Goal: Find specific page/section

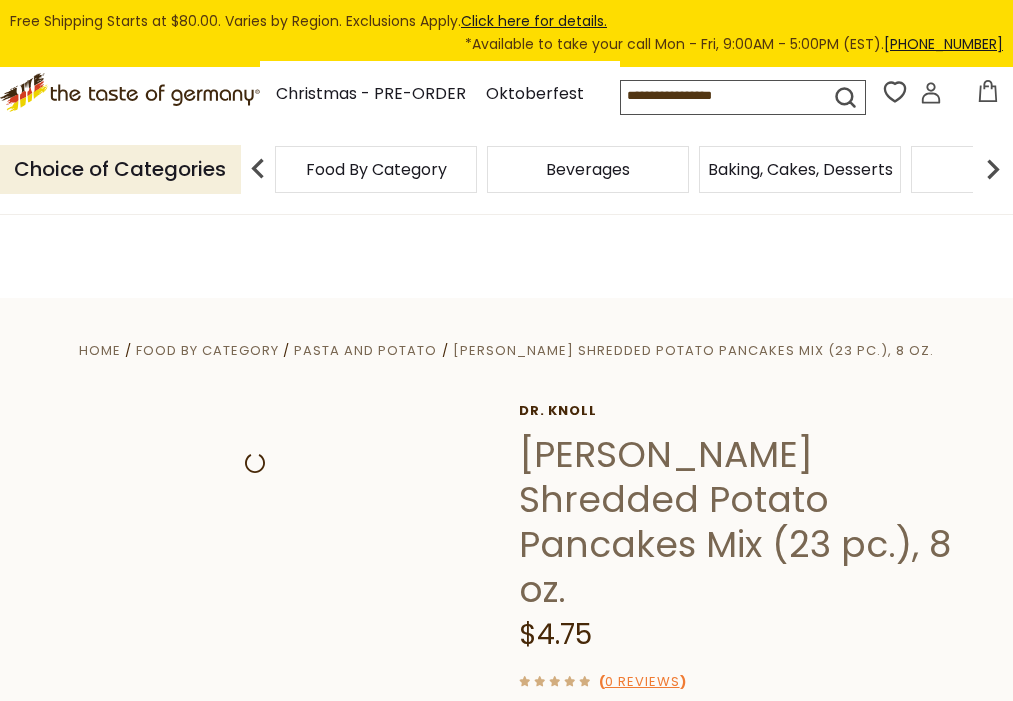
drag, startPoint x: 526, startPoint y: 134, endPoint x: 958, endPoint y: 132, distance: 431.9
click at [958, 116] on div "Compare Compare up to 4 items: Clear Selection Compare search_icon" at bounding box center [816, 96] width 393 height 39
click at [791, 109] on input at bounding box center [716, 95] width 190 height 28
click at [790, 109] on input at bounding box center [716, 95] width 190 height 28
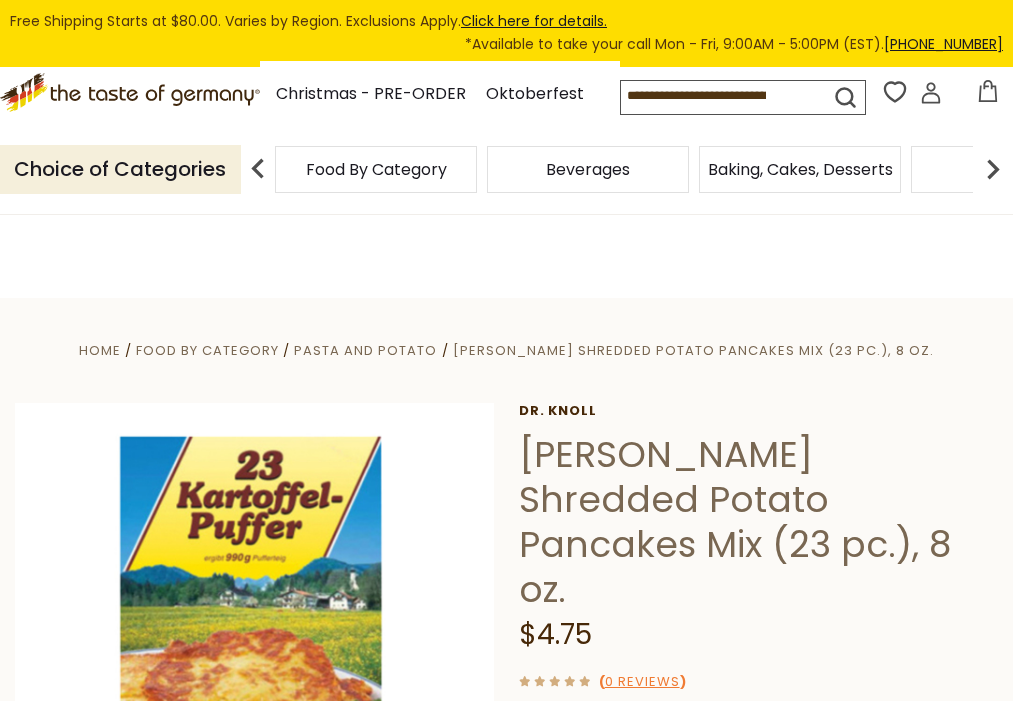
click at [718, 109] on input at bounding box center [716, 95] width 190 height 28
click at [726, 109] on input at bounding box center [716, 95] width 190 height 28
drag, startPoint x: 726, startPoint y: 136, endPoint x: 833, endPoint y: 139, distance: 107.0
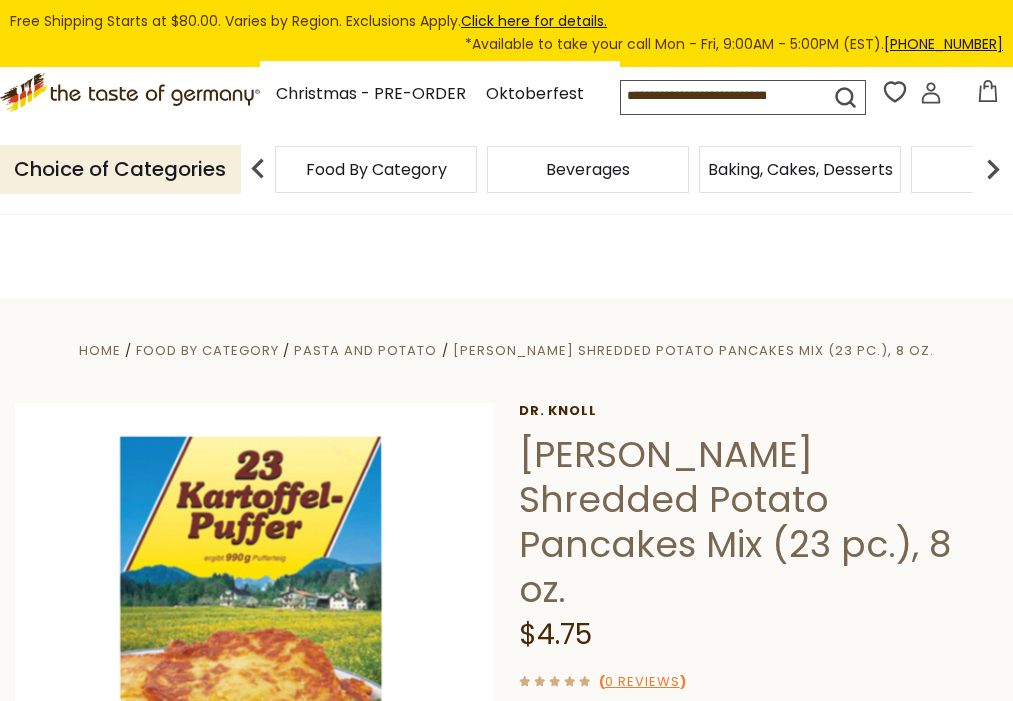
click at [730, 109] on input at bounding box center [716, 95] width 190 height 28
click at [832, 111] on icon "submit" at bounding box center [845, 97] width 27 height 27
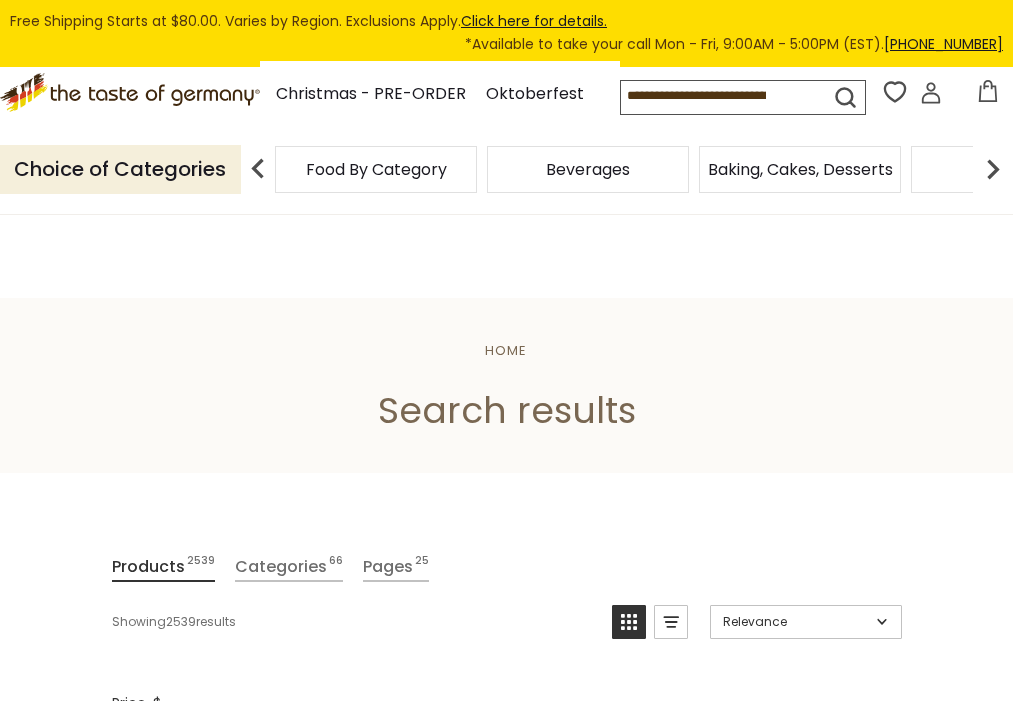
drag, startPoint x: 718, startPoint y: 144, endPoint x: 743, endPoint y: 142, distance: 25.1
click at [720, 109] on input at bounding box center [716, 95] width 190 height 28
click at [408, 177] on span "Food By Category" at bounding box center [376, 169] width 141 height 15
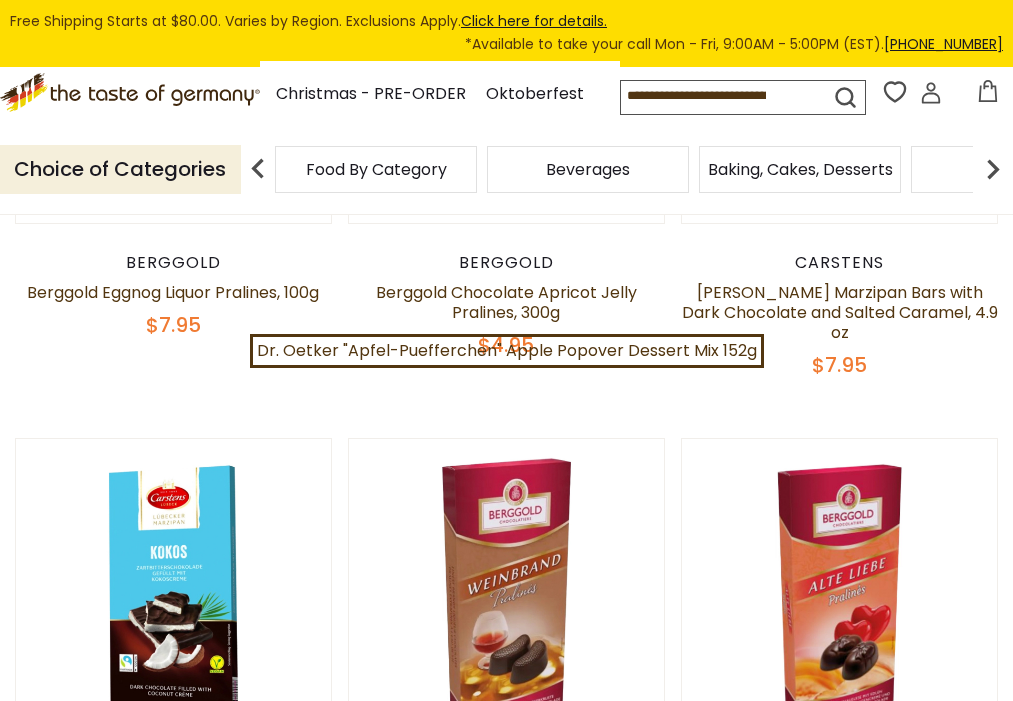
scroll to position [1226, 0]
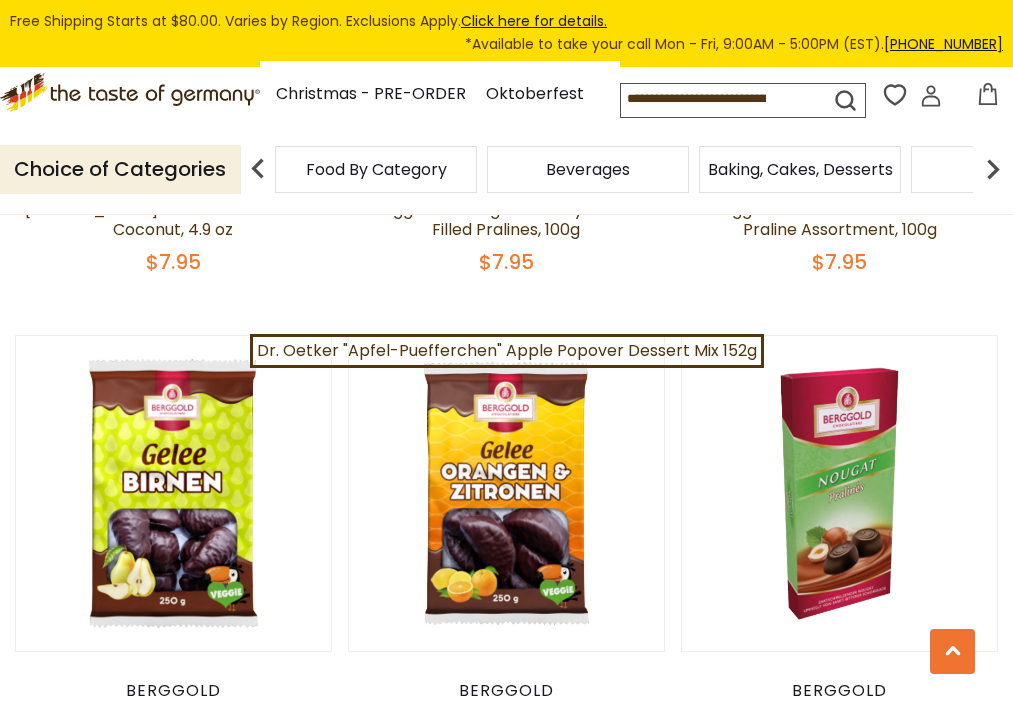
click at [788, 112] on input at bounding box center [716, 98] width 190 height 28
